Goal: Task Accomplishment & Management: Use online tool/utility

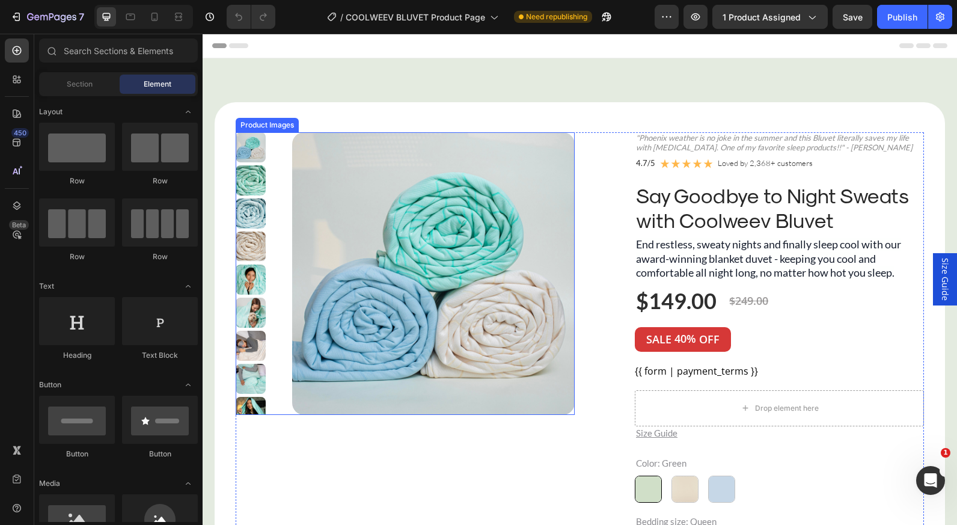
scroll to position [30, 0]
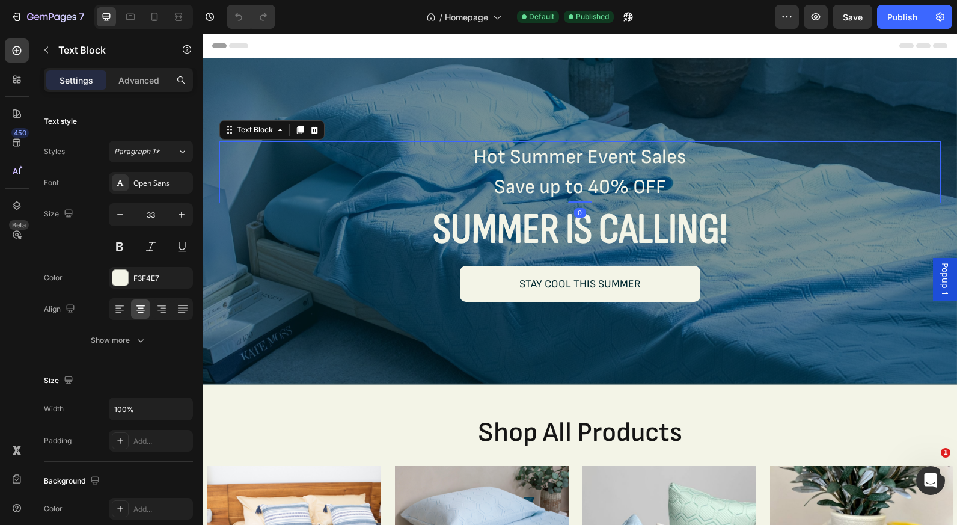
click at [566, 160] on p "Hot Summer Event Sales" at bounding box center [580, 157] width 719 height 30
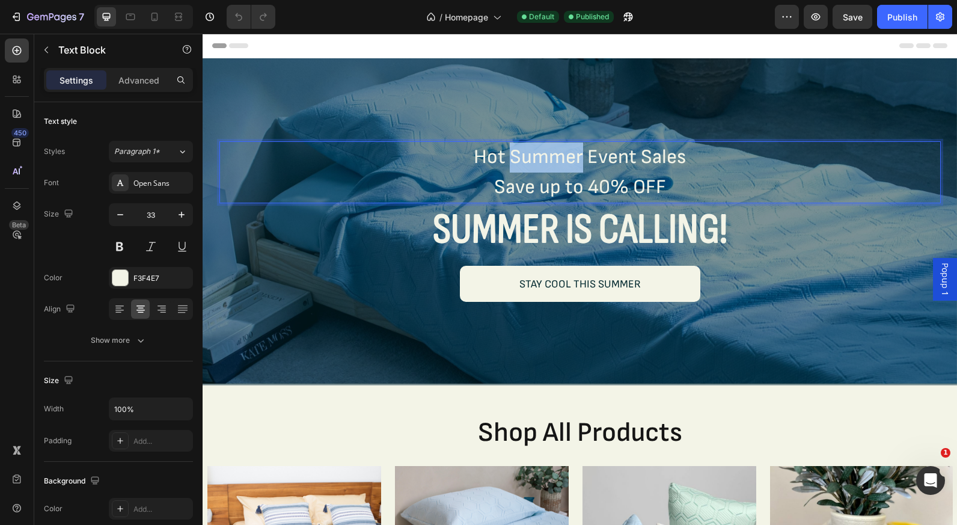
click at [566, 160] on p "Hot Summer Event Sales" at bounding box center [580, 157] width 719 height 30
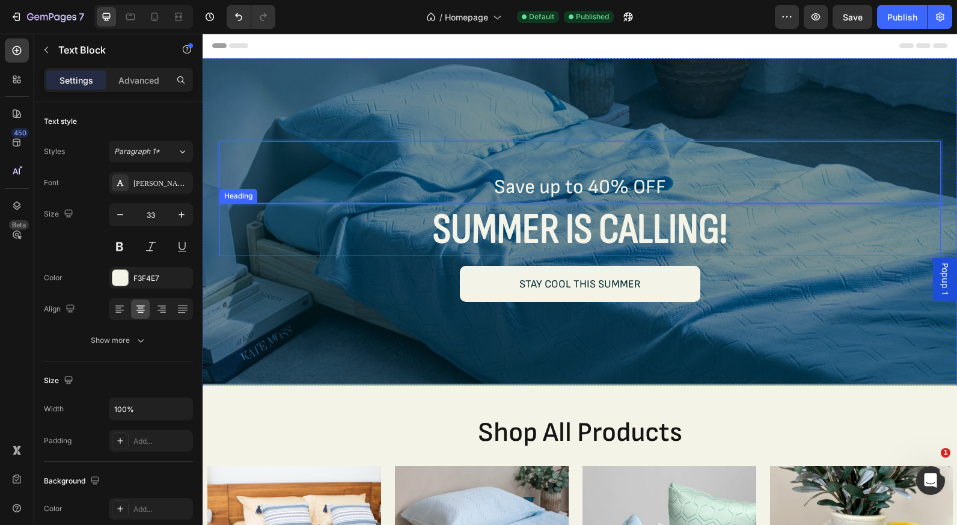
click at [581, 227] on h2 "SUMMER IS CALLING!" at bounding box center [579, 229] width 721 height 53
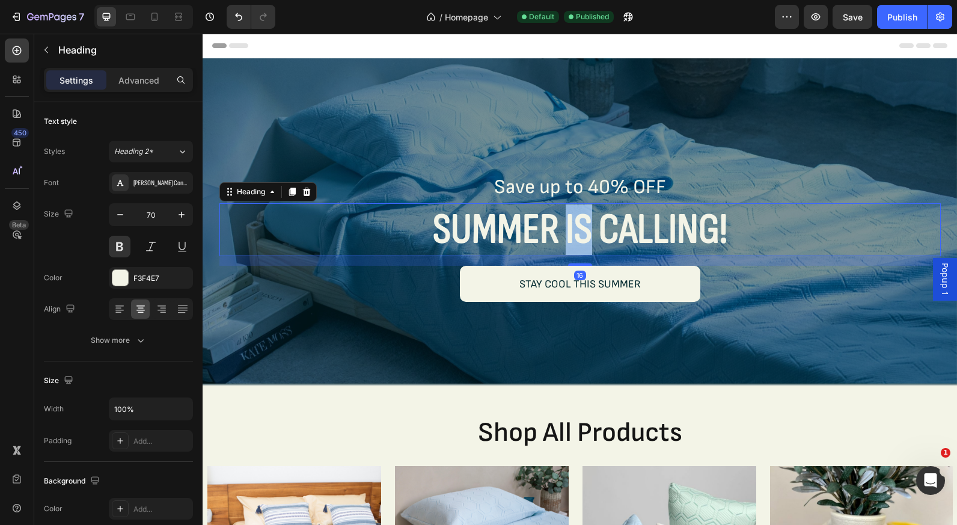
click at [581, 227] on h2 "SUMMER IS CALLING!" at bounding box center [579, 229] width 721 height 53
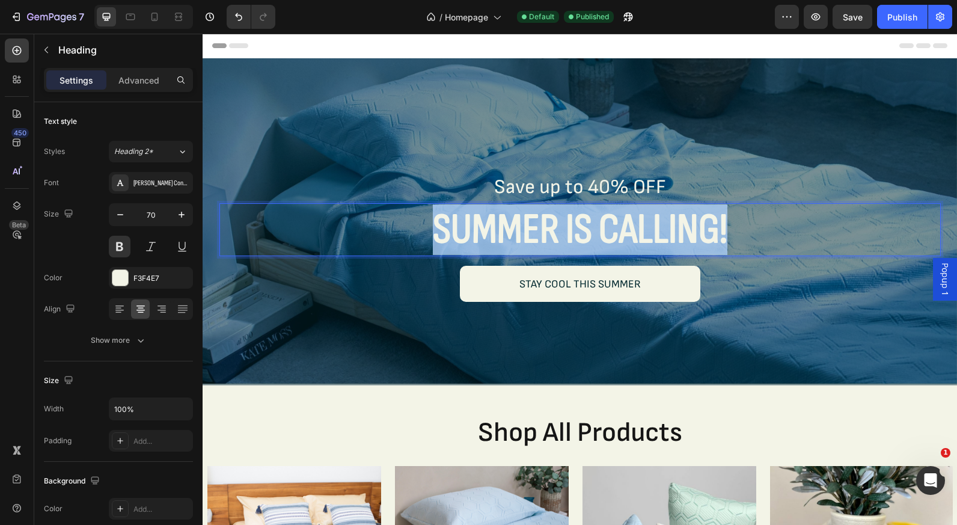
click at [581, 227] on p "SUMMER IS CALLING!" at bounding box center [580, 229] width 719 height 50
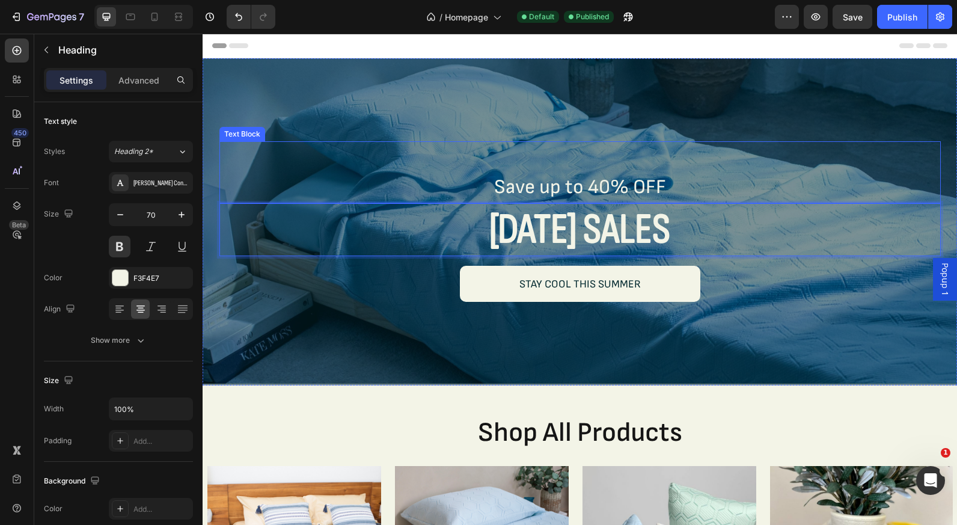
click at [563, 194] on p "Save up to 40% OFF" at bounding box center [580, 187] width 719 height 30
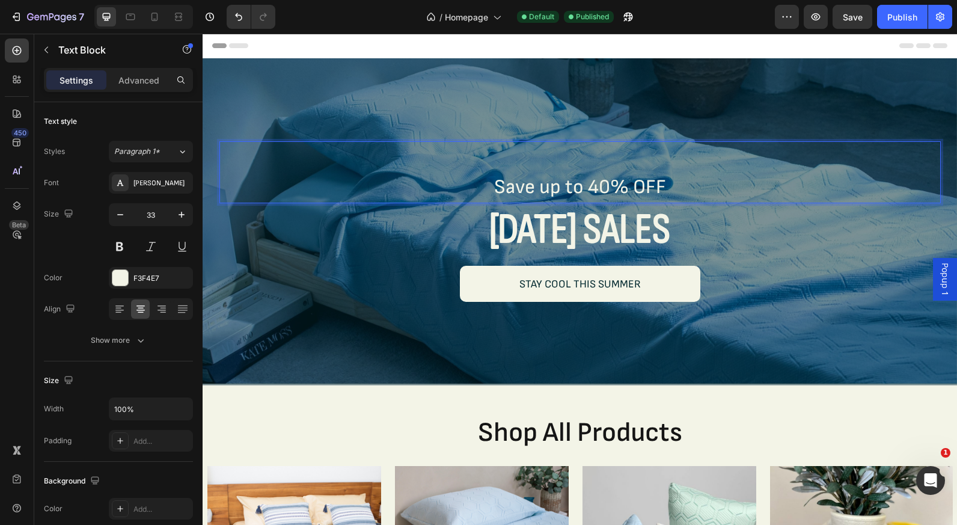
click at [563, 194] on p "Save up to 40% OFF" at bounding box center [580, 187] width 719 height 30
click at [578, 169] on p "Rich Text Editor. Editing area: main" at bounding box center [580, 157] width 719 height 30
click at [704, 233] on p "[DATE] SALES" at bounding box center [580, 229] width 719 height 50
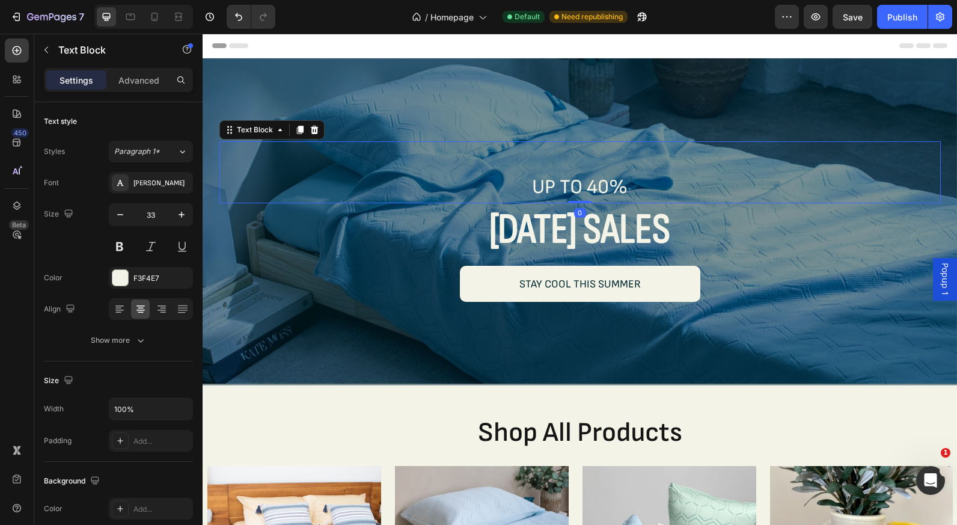
click at [639, 175] on p "UP TO 40%" at bounding box center [580, 187] width 719 height 30
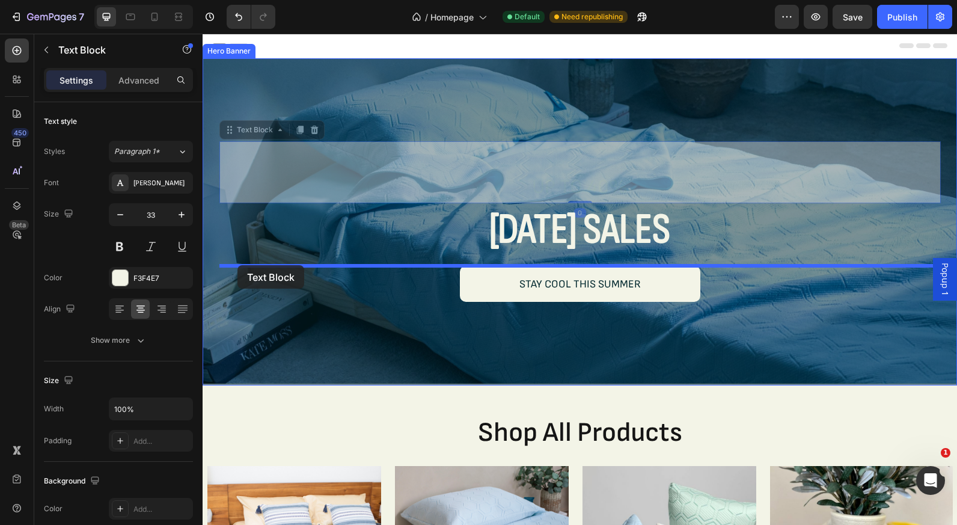
drag, startPoint x: 228, startPoint y: 130, endPoint x: 237, endPoint y: 265, distance: 135.5
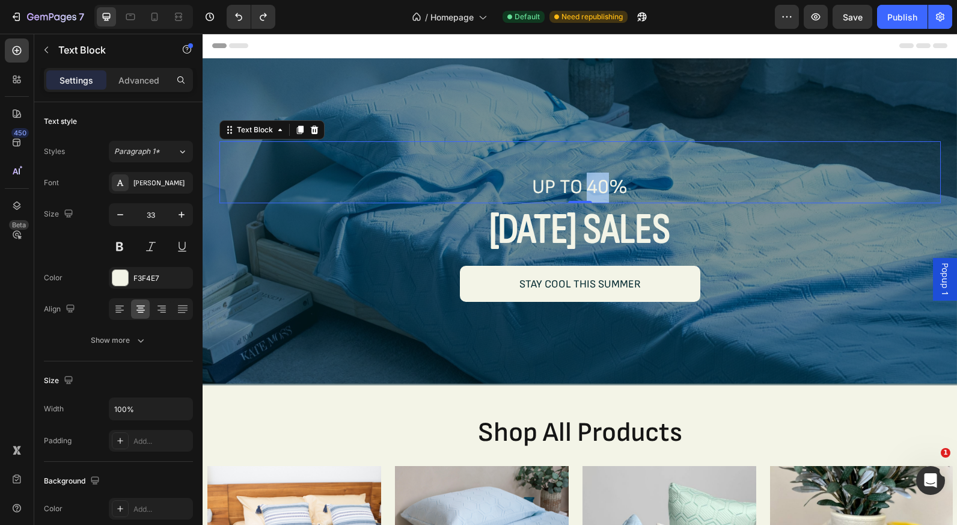
click at [592, 188] on p "UP TO 40%" at bounding box center [580, 187] width 719 height 30
click at [636, 188] on p "UP TO 40%" at bounding box center [580, 187] width 719 height 30
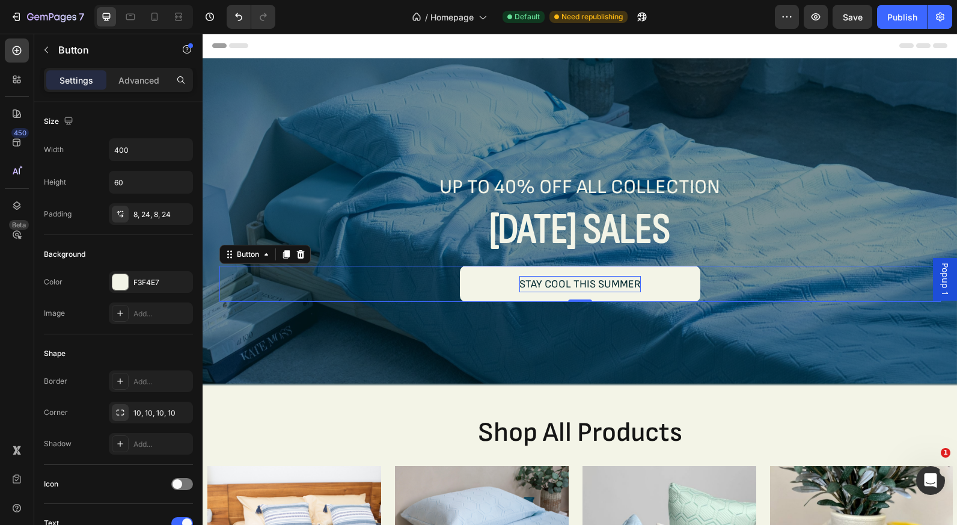
click at [615, 282] on p "STAY COOL THIS SUMMER" at bounding box center [579, 284] width 121 height 16
click at [611, 282] on p "STAY COOL THIS SUMMER" at bounding box center [579, 284] width 121 height 16
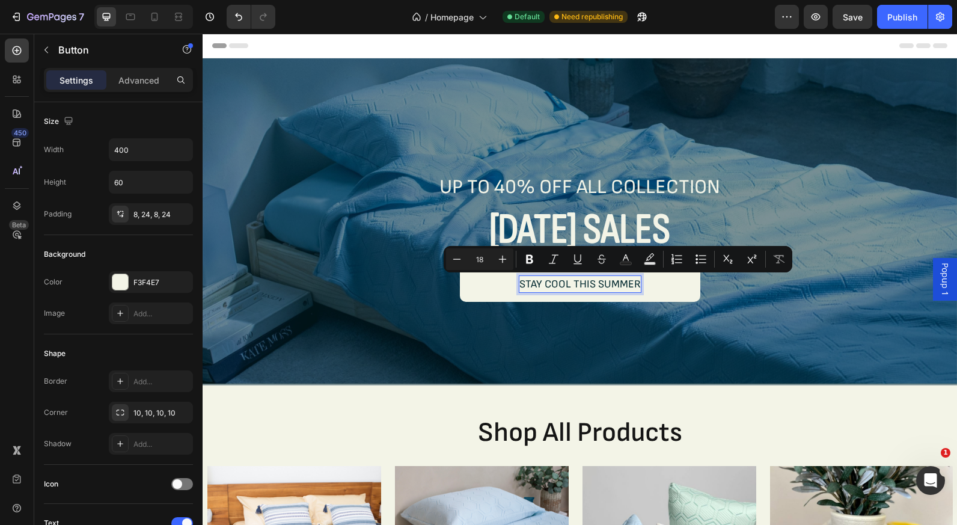
click at [587, 282] on p "STAY COOL THIS SUMMER" at bounding box center [579, 284] width 121 height 16
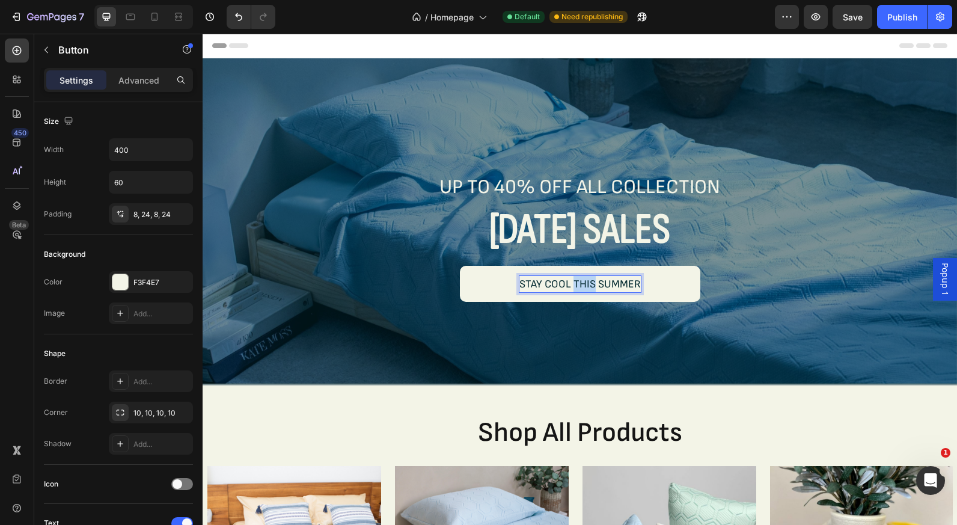
click at [587, 282] on p "STAY COOL THIS SUMMER" at bounding box center [579, 284] width 121 height 16
